Goal: Information Seeking & Learning: Learn about a topic

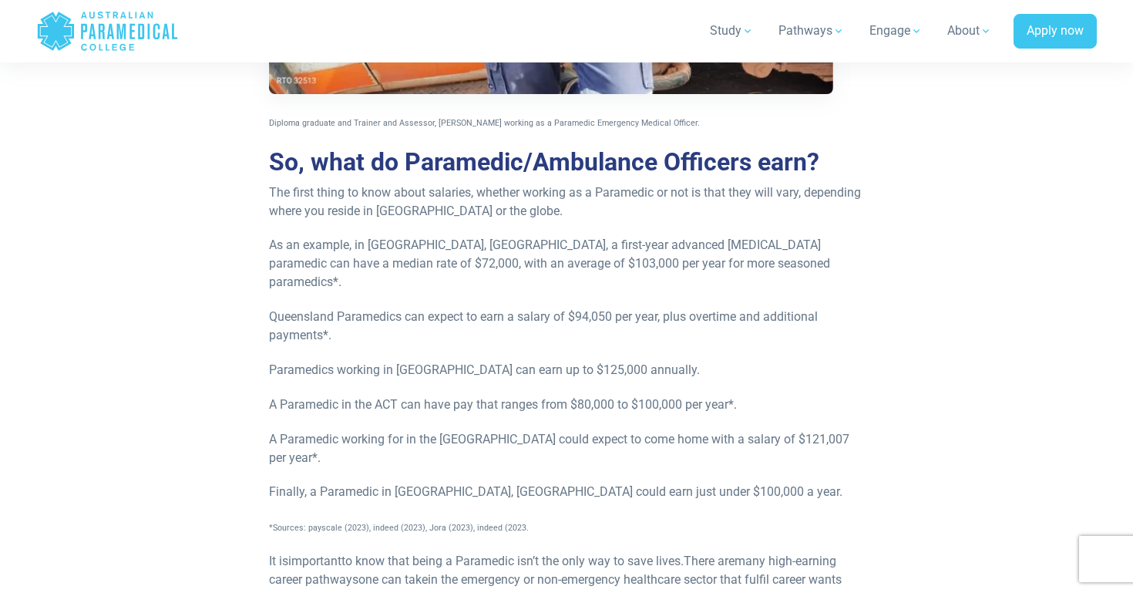
scroll to position [1146, 0]
drag, startPoint x: 657, startPoint y: 469, endPoint x: 741, endPoint y: 472, distance: 84.0
click at [741, 482] on p "Finally, a Paramedic in [GEOGRAPHIC_DATA], [GEOGRAPHIC_DATA] could earn just un…" at bounding box center [566, 491] width 595 height 18
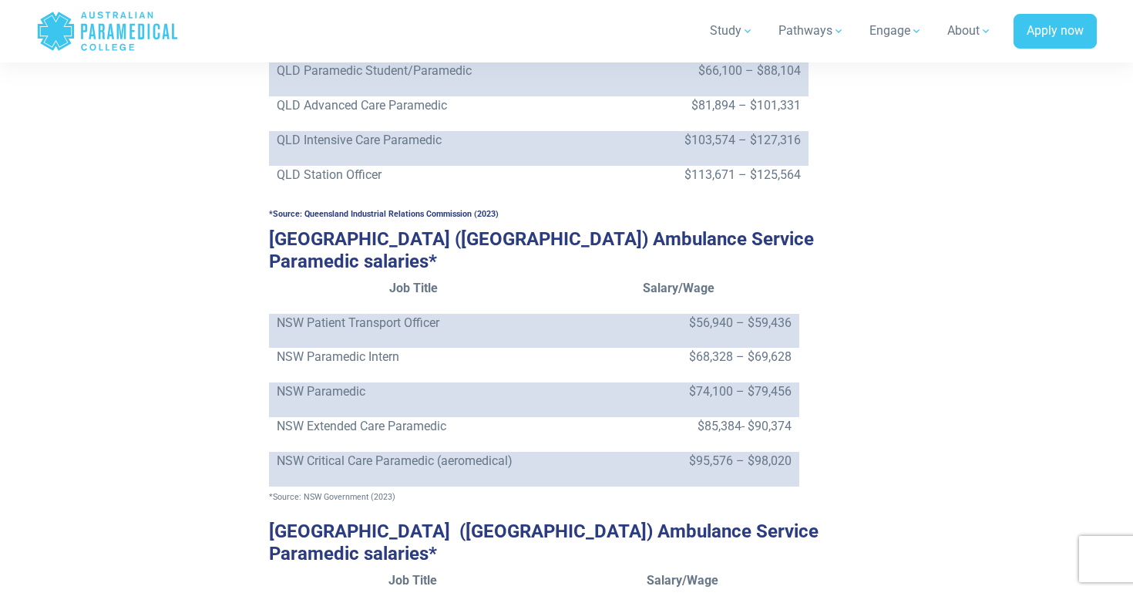
scroll to position [1809, 0]
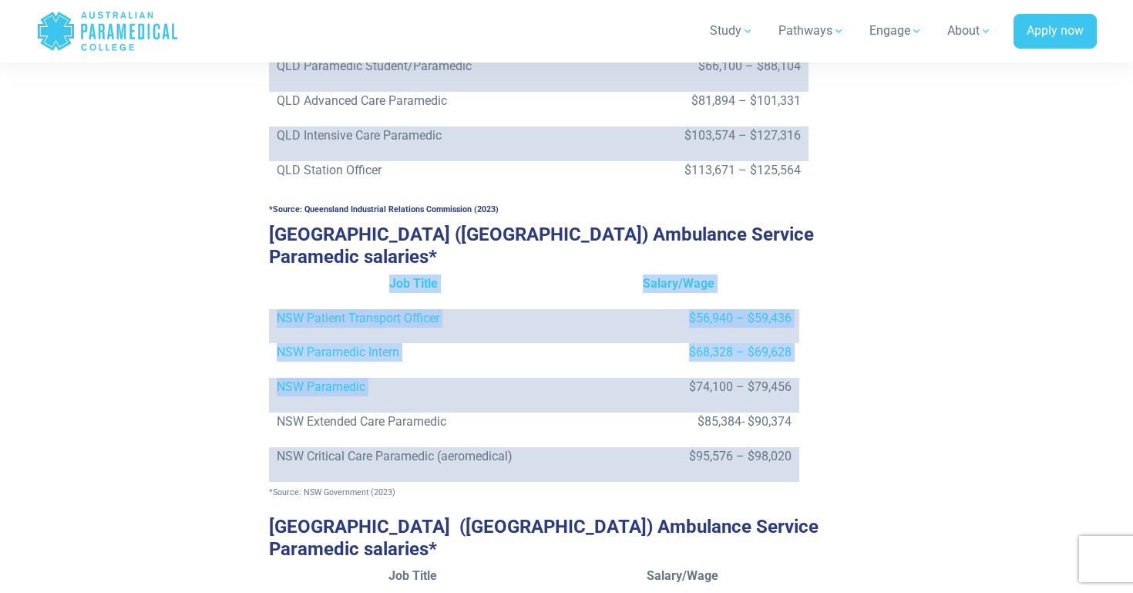
drag, startPoint x: 670, startPoint y: 341, endPoint x: 800, endPoint y: 348, distance: 129.6
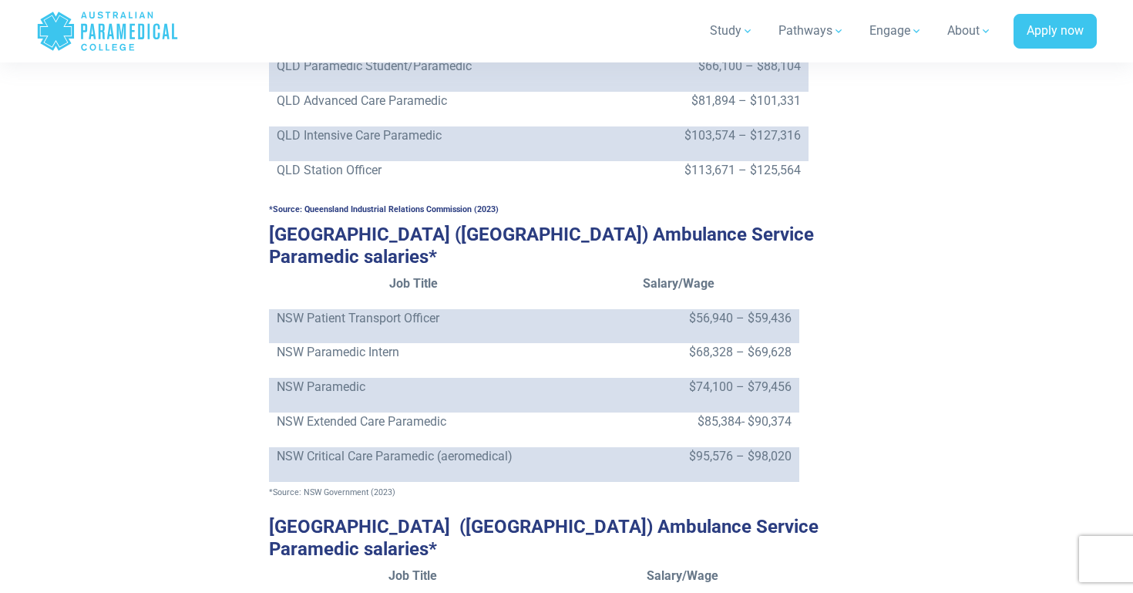
drag, startPoint x: 671, startPoint y: 353, endPoint x: 793, endPoint y: 351, distance: 121.8
click at [793, 378] on td "$74,100 – $79,456" at bounding box center [678, 395] width 241 height 35
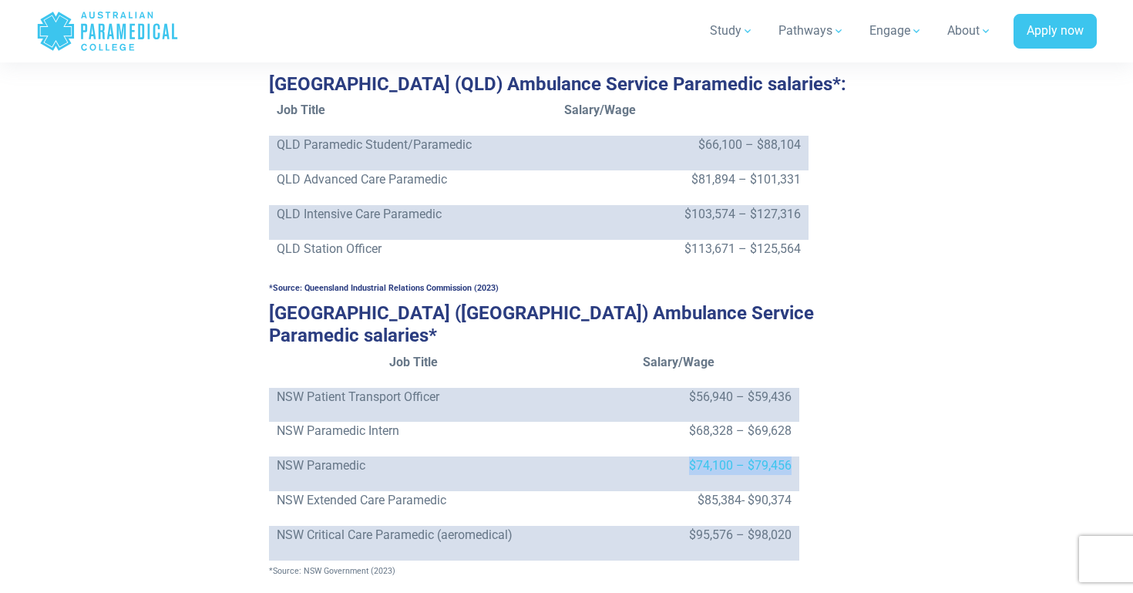
scroll to position [1727, 0]
